Goal: Task Accomplishment & Management: Complete application form

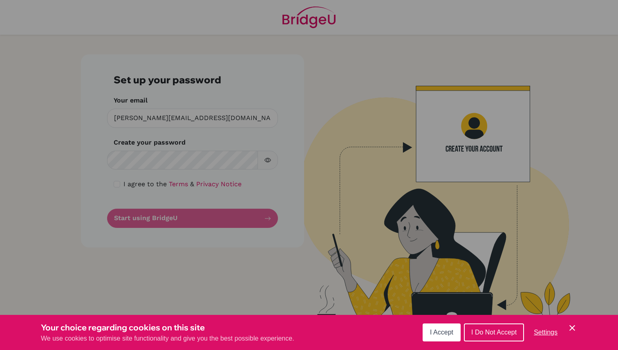
click at [448, 337] on button "I Accept" at bounding box center [442, 333] width 38 height 18
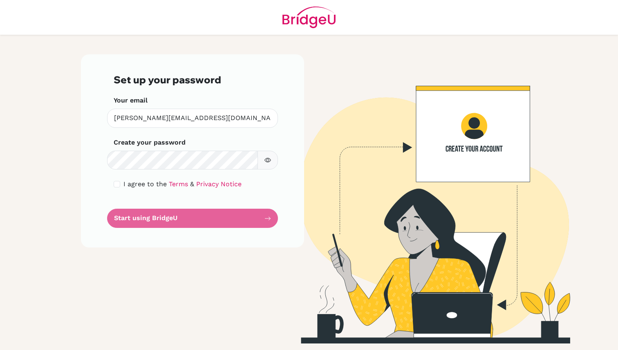
click at [133, 181] on span "I agree to the" at bounding box center [145, 184] width 43 height 8
click at [136, 189] on label "I agree to the Terms & Privacy Notice" at bounding box center [183, 185] width 118 height 10
click at [121, 186] on div "I agree to the Terms & Privacy Notice" at bounding box center [193, 185] width 158 height 10
click at [119, 186] on input "checkbox" at bounding box center [117, 184] width 7 height 7
checkbox input "true"
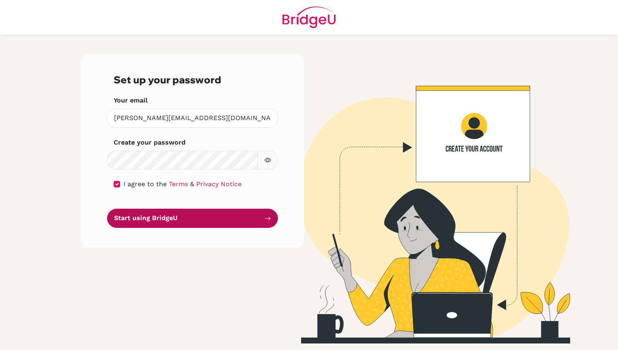
click at [179, 222] on button "Start using BridgeU" at bounding box center [192, 218] width 171 height 19
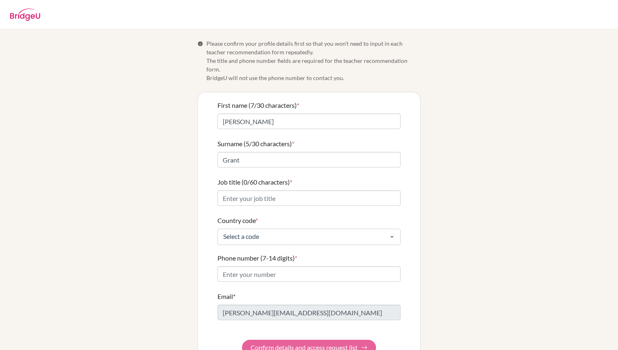
scroll to position [15, 0]
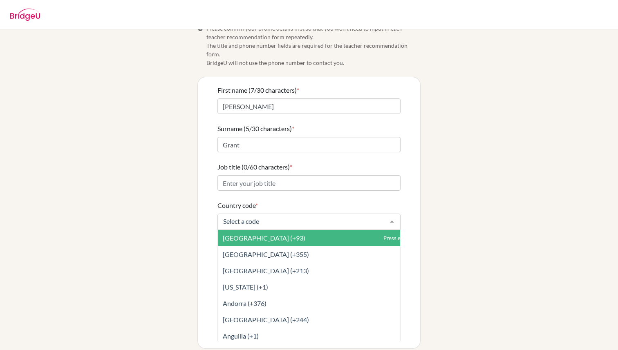
click at [328, 219] on div at bounding box center [309, 222] width 183 height 16
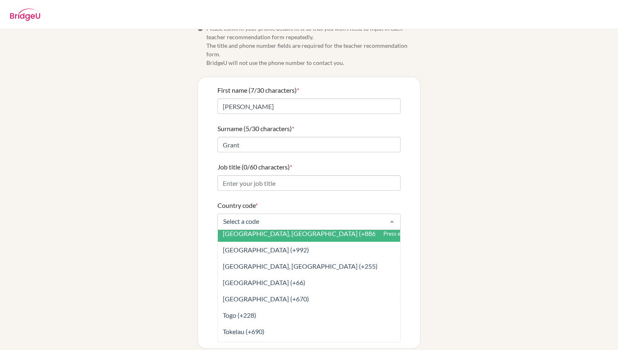
click at [317, 230] on span "Taiwan, Republic Of China (+886)" at bounding box center [300, 234] width 155 height 8
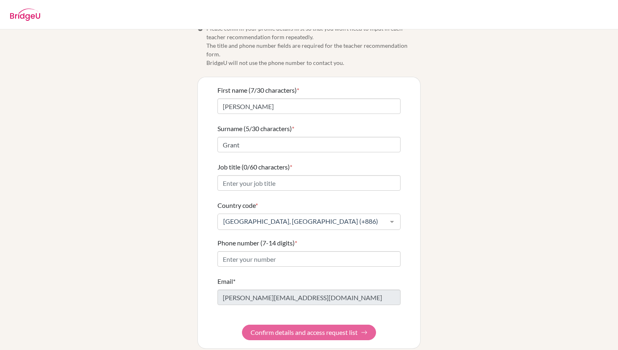
scroll to position [3505, 0]
click at [286, 252] on input "Phone number (7-14 digits) *" at bounding box center [309, 260] width 183 height 16
click at [226, 252] on input "0903722276" at bounding box center [309, 260] width 183 height 16
type input "903722276"
click at [439, 261] on div "Info Please confirm your profile details first so that you won’t need to input …" at bounding box center [309, 186] width 466 height 325
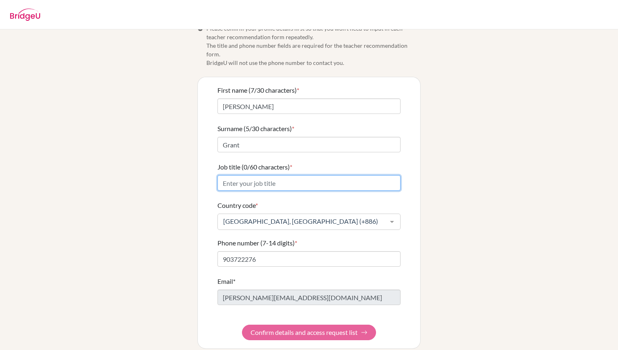
click at [312, 177] on input "Job title (0/60 characters) *" at bounding box center [309, 183] width 183 height 16
type input "Teacher"
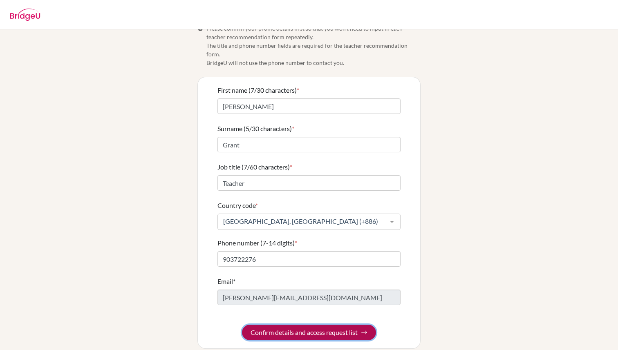
click at [296, 325] on button "Confirm details and access request list" at bounding box center [309, 333] width 134 height 16
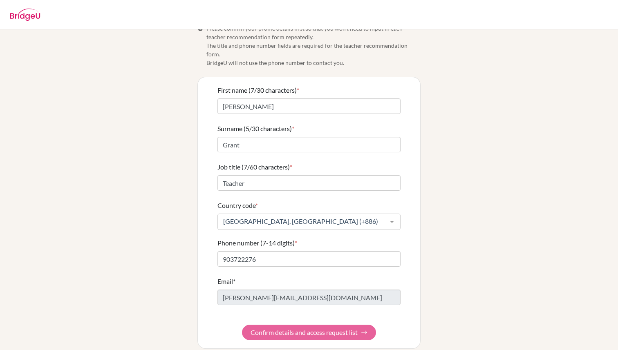
scroll to position [0, 0]
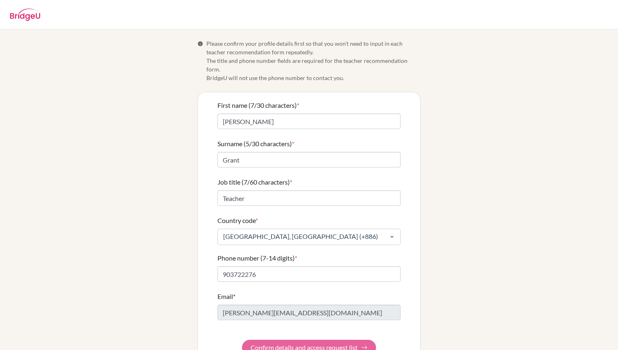
click at [339, 337] on form "First name (7/30 characters) * Michael Surname (5/30 characters) * Grant Job ti…" at bounding box center [309, 228] width 183 height 255
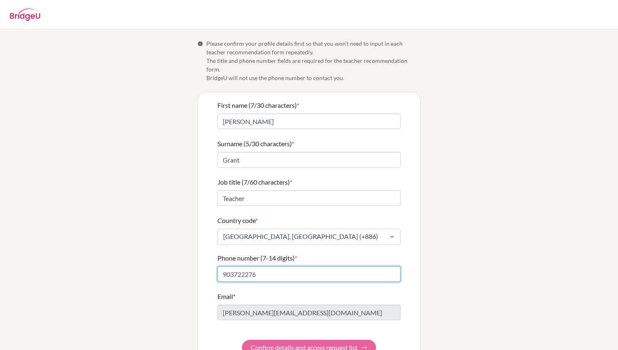
click at [319, 267] on input "903722276" at bounding box center [309, 275] width 183 height 16
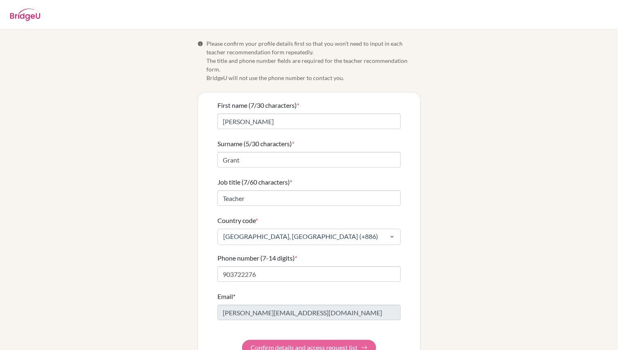
click at [340, 339] on form "First name (7/30 characters) * Michael Surname (5/30 characters) * Grant Job ti…" at bounding box center [309, 228] width 183 height 255
click at [344, 191] on input "Teacher" at bounding box center [309, 199] width 183 height 16
click at [341, 155] on input "Grant" at bounding box center [309, 160] width 183 height 16
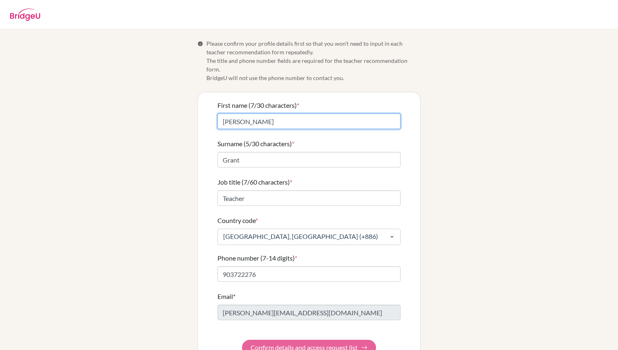
click at [347, 116] on input "[PERSON_NAME]" at bounding box center [309, 122] width 183 height 16
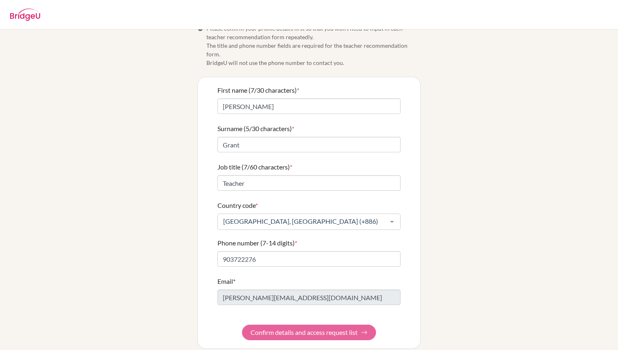
click at [323, 324] on form "First name (7/30 characters) * Michael Surname (5/30 characters) * Grant Job ti…" at bounding box center [309, 212] width 183 height 255
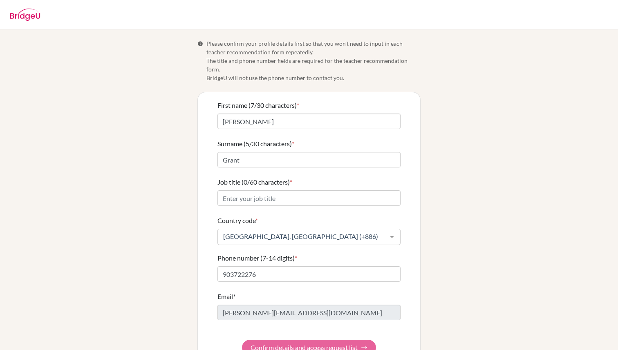
click at [283, 341] on form "First name (7/30 characters) * Michael Surname (5/30 characters) * Grant Job ti…" at bounding box center [309, 228] width 183 height 255
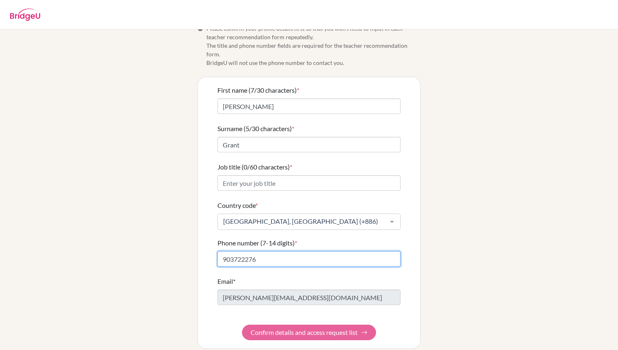
click at [222, 252] on input "903722276" at bounding box center [309, 260] width 183 height 16
type input "0903722276"
click at [274, 324] on form "First name (7/30 characters) * Michael Surname (5/30 characters) * Grant Job ti…" at bounding box center [309, 212] width 183 height 255
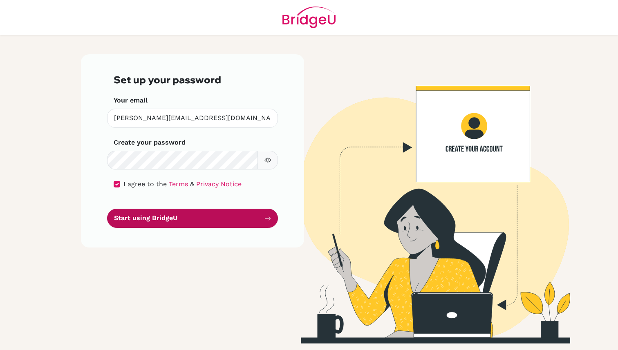
click at [190, 220] on button "Start using BridgeU" at bounding box center [192, 218] width 171 height 19
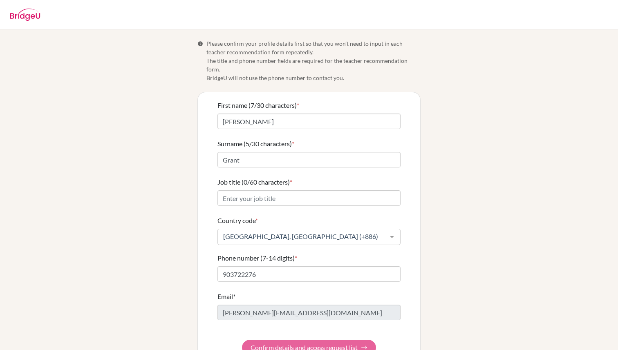
click at [274, 340] on form "First name (7/30 characters) * Michael Surname (5/30 characters) * Grant Job ti…" at bounding box center [309, 228] width 183 height 255
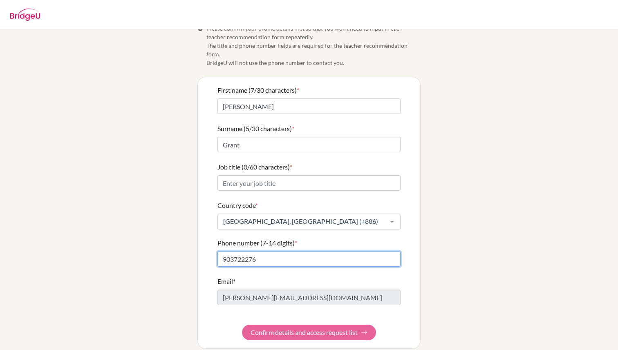
click at [307, 252] on input "903722276" at bounding box center [309, 260] width 183 height 16
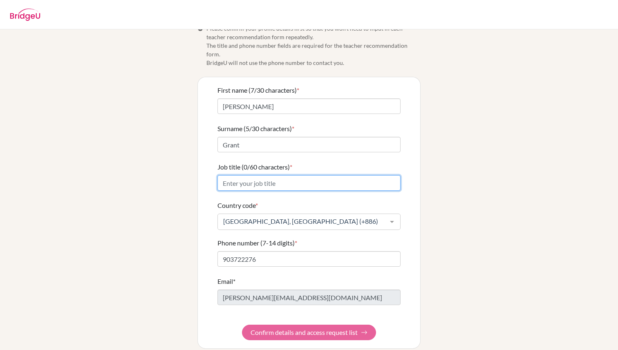
click at [304, 175] on input "Job title (0/60 characters) *" at bounding box center [309, 183] width 183 height 16
type input "Teacher"
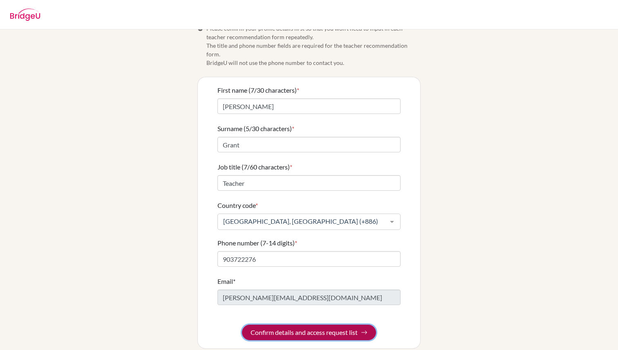
click at [334, 325] on button "Confirm details and access request list" at bounding box center [309, 333] width 134 height 16
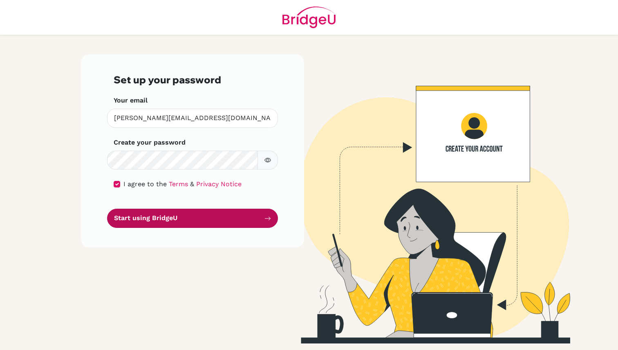
click at [219, 216] on button "Start using BridgeU" at bounding box center [192, 218] width 171 height 19
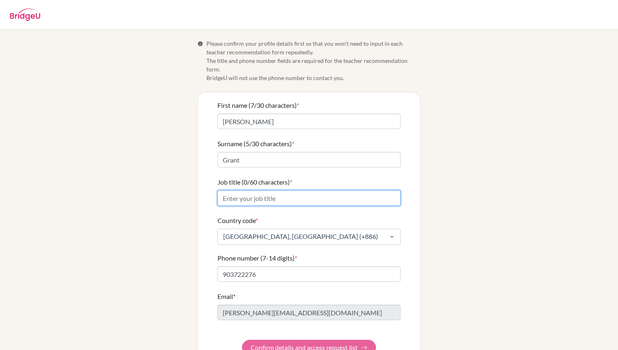
click at [285, 193] on input "Job title (0/60 characters) *" at bounding box center [309, 199] width 183 height 16
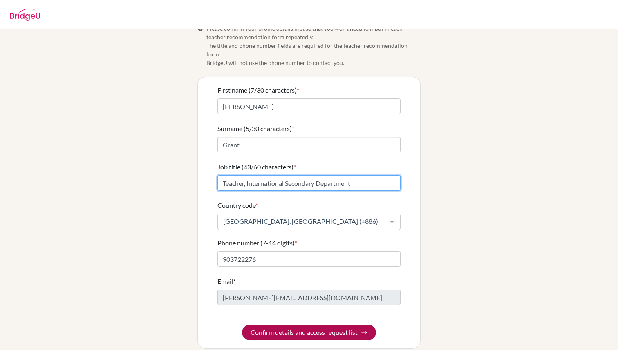
type input "Teacher, International Secondary Department"
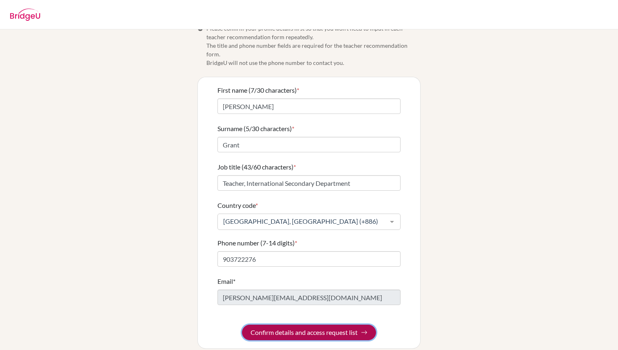
click at [267, 325] on button "Confirm details and access request list" at bounding box center [309, 333] width 134 height 16
